Goal: Task Accomplishment & Management: Complete application form

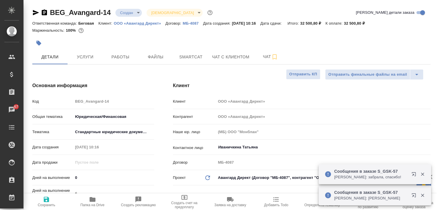
select select "RU"
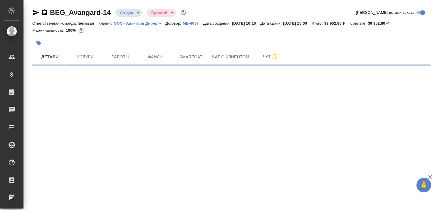
select select "RU"
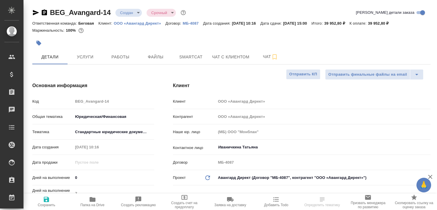
type textarea "x"
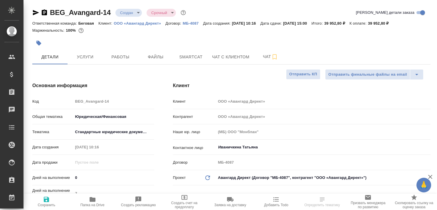
type textarea "x"
select select "RU"
type textarea "x"
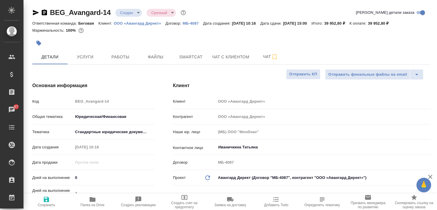
type textarea "x"
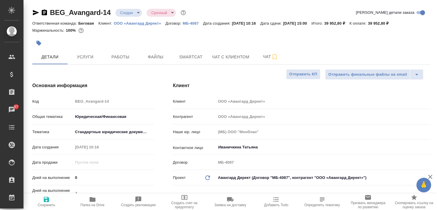
type textarea "x"
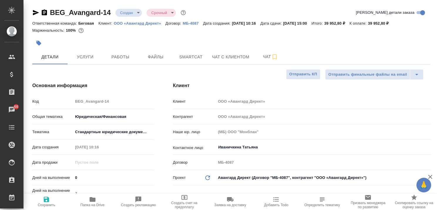
type textarea "x"
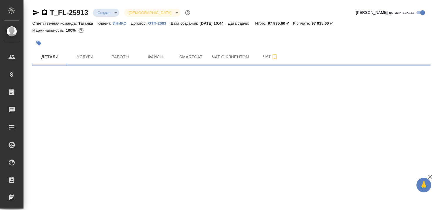
select select "RU"
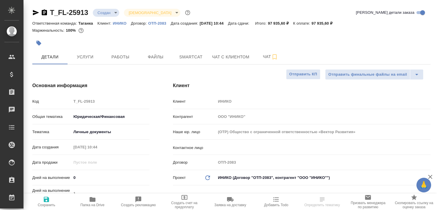
type textarea "x"
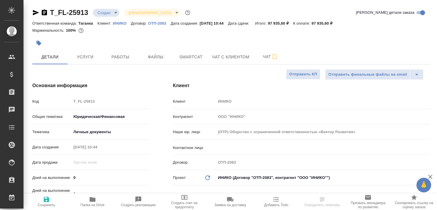
type textarea "x"
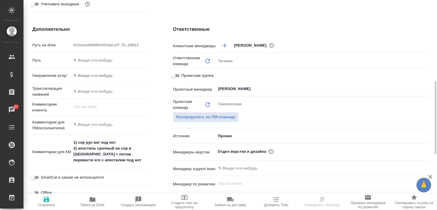
scroll to position [323, 0]
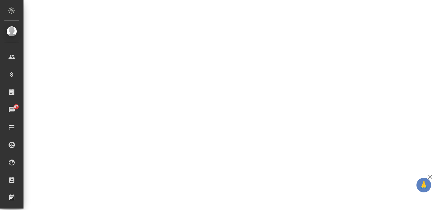
select select "RU"
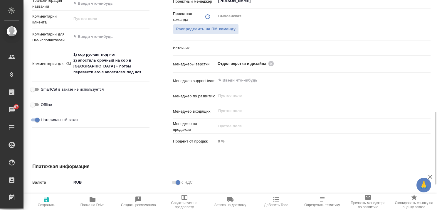
type textarea "x"
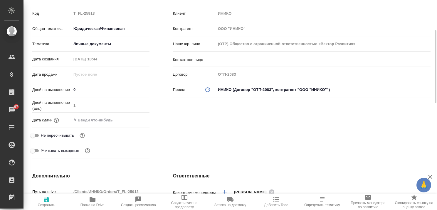
scroll to position [0, 0]
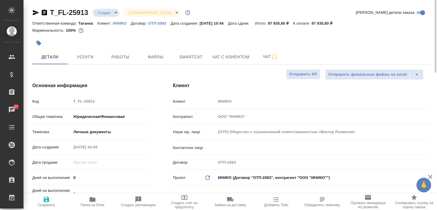
type textarea "x"
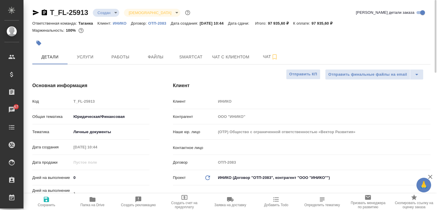
type textarea "x"
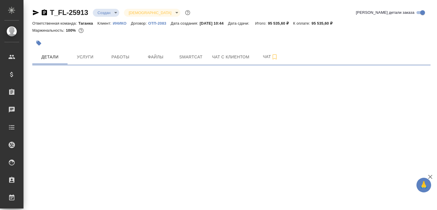
select select "RU"
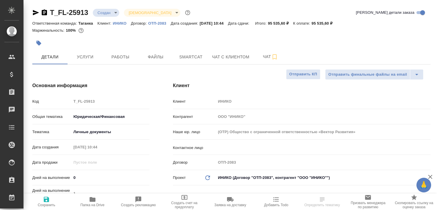
type textarea "x"
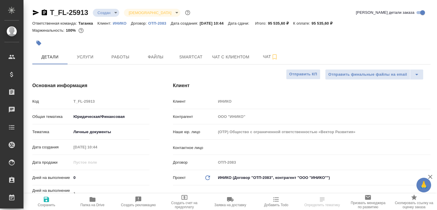
type textarea "x"
select select "RU"
type textarea "x"
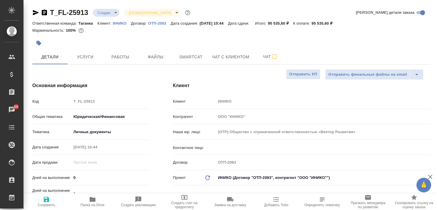
type textarea "x"
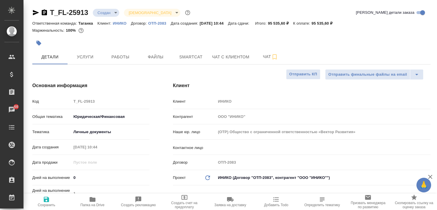
type textarea "x"
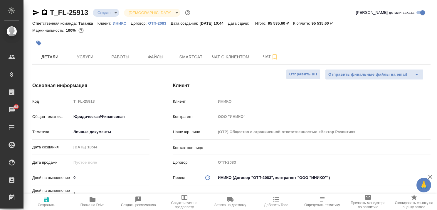
type textarea "x"
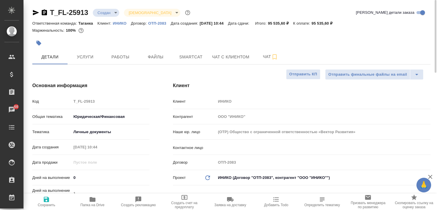
type textarea "x"
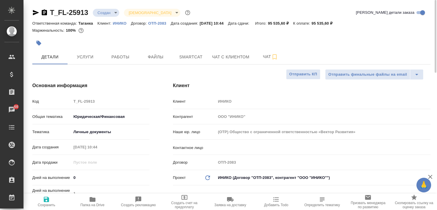
type textarea "x"
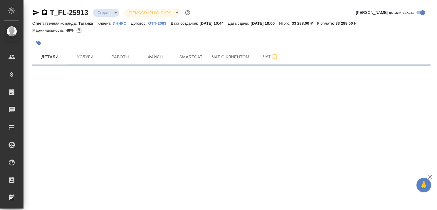
select select "RU"
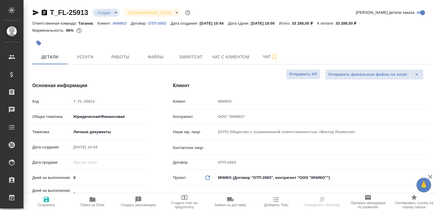
type textarea "x"
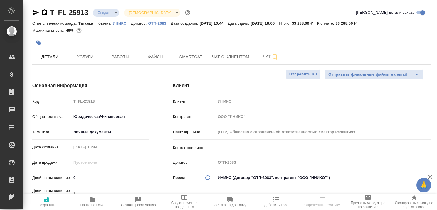
type textarea "x"
select select "RU"
type textarea "x"
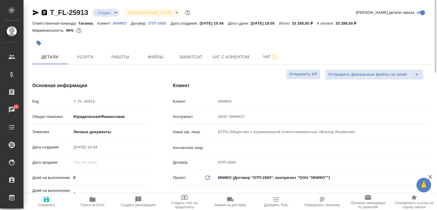
type textarea "x"
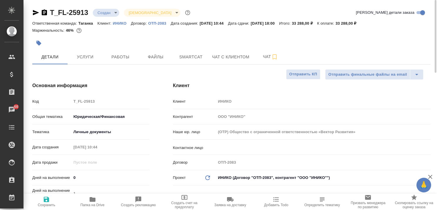
type textarea "x"
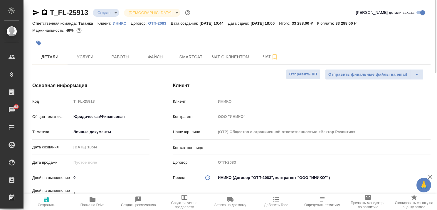
type textarea "x"
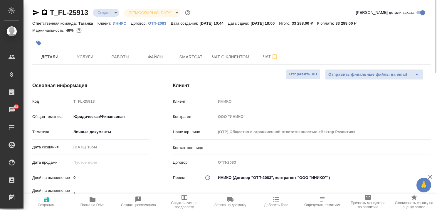
type textarea "x"
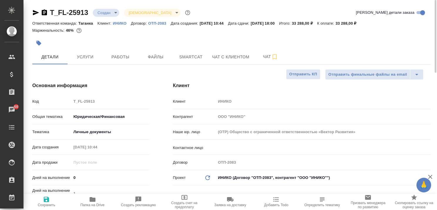
type textarea "x"
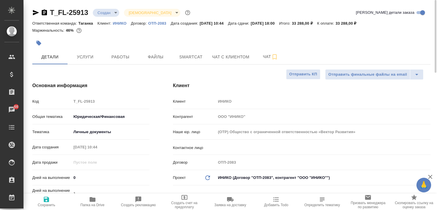
type textarea "x"
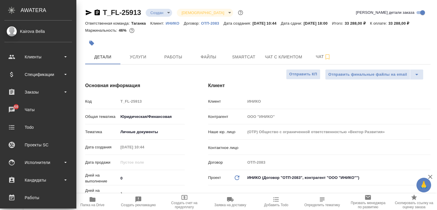
type textarea "x"
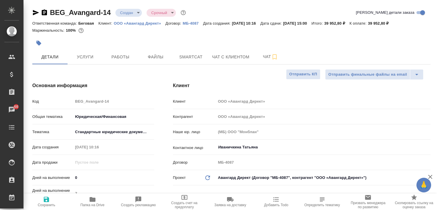
select select "RU"
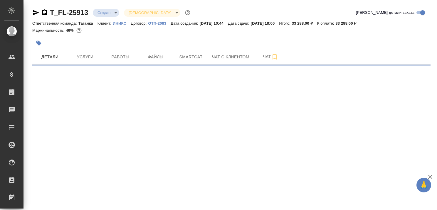
select select "RU"
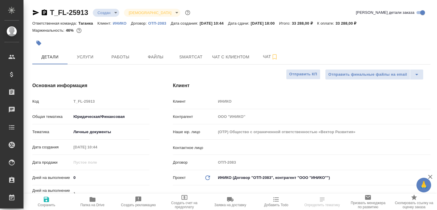
type textarea "x"
type input "[PERSON_NAME]"
type textarea "x"
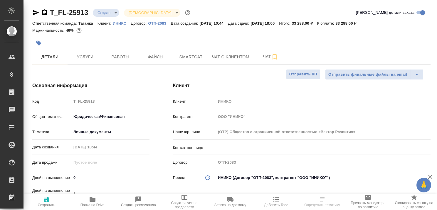
type textarea "x"
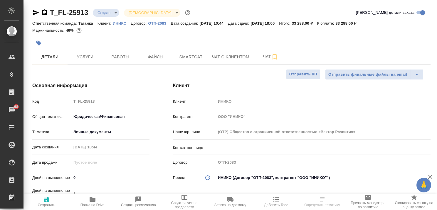
type textarea "x"
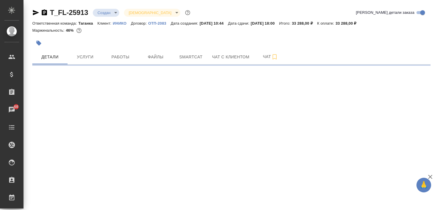
select select "RU"
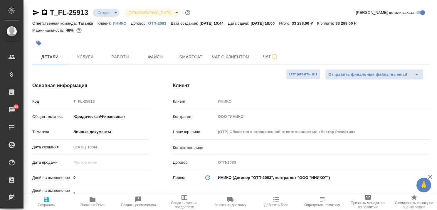
type textarea "x"
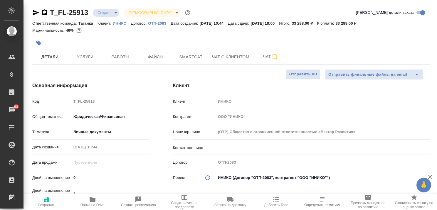
type textarea "x"
